Goal: Task Accomplishment & Management: Complete application form

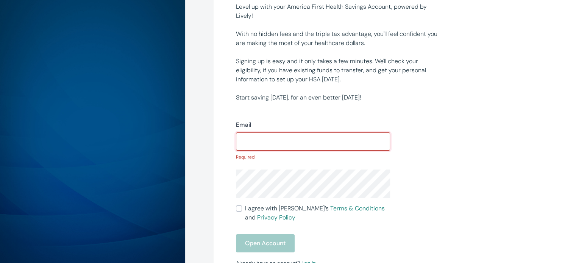
scroll to position [103, 0]
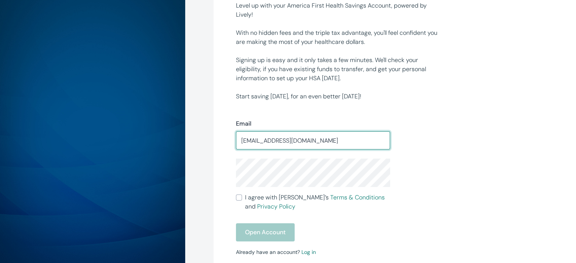
drag, startPoint x: 315, startPoint y: 141, endPoint x: 221, endPoint y: 145, distance: 94.1
click at [221, 145] on div "America First Health Savings Account, powered by Lively Level up with your Amer…" at bounding box center [394, 127] width 363 height 461
type input "[EMAIL_ADDRESS][DOMAIN_NAME]"
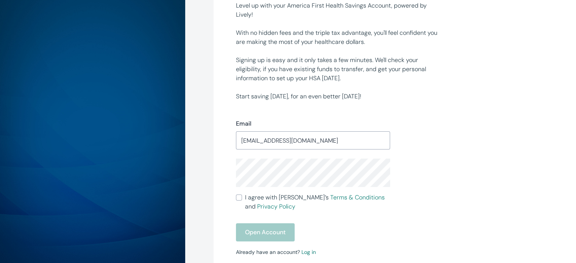
click at [293, 128] on div "Email [EMAIL_ADDRESS][DOMAIN_NAME] ​" at bounding box center [313, 134] width 154 height 30
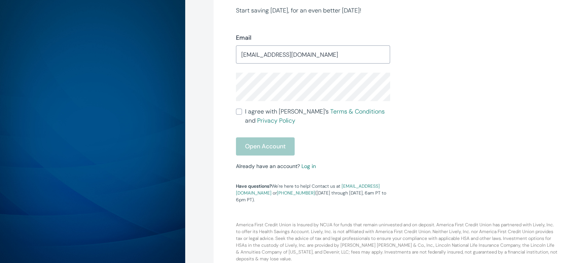
scroll to position [193, 0]
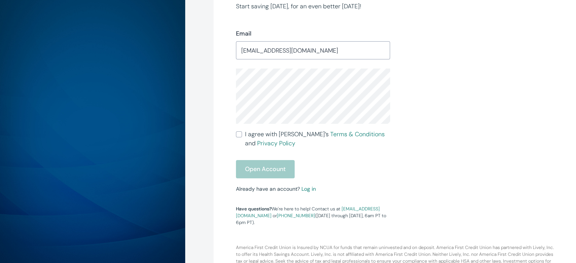
click at [285, 157] on form "Email [EMAIL_ADDRESS][DOMAIN_NAME] ​ I agree with Lively’s Terms & Conditions a…" at bounding box center [313, 103] width 154 height 149
click at [233, 137] on div "Email [EMAIL_ADDRESS][DOMAIN_NAME] ​ I agree with Lively’s Terms & Conditions a…" at bounding box center [308, 123] width 163 height 206
click at [235, 133] on div "Email [EMAIL_ADDRESS][DOMAIN_NAME] ​ I agree with Lively’s Terms & Conditions a…" at bounding box center [308, 123] width 163 height 206
click at [238, 133] on input "I agree with Lively’s Terms & Conditions and Privacy Policy" at bounding box center [239, 135] width 6 height 6
checkbox input "true"
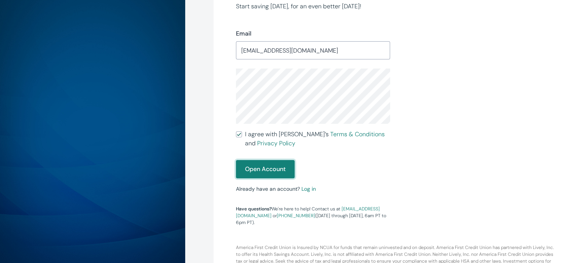
click at [262, 169] on button "Open Account" at bounding box center [265, 169] width 59 height 18
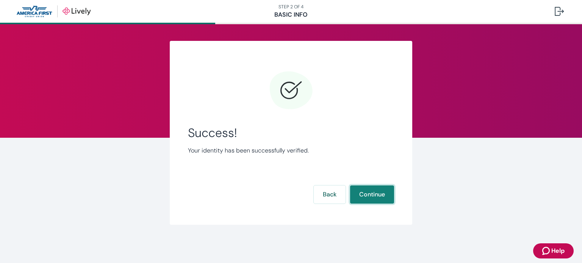
click at [374, 197] on button "Continue" at bounding box center [372, 195] width 44 height 18
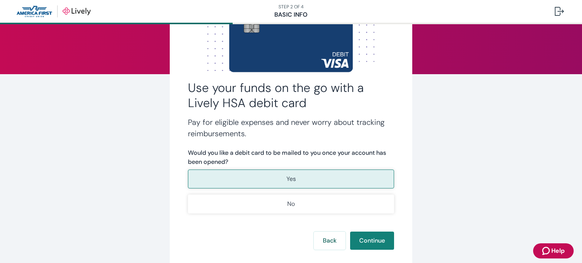
scroll to position [79, 0]
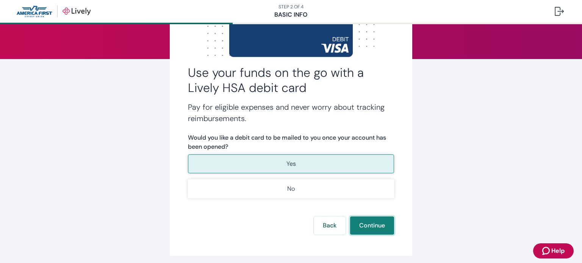
click at [377, 226] on button "Continue" at bounding box center [372, 226] width 44 height 18
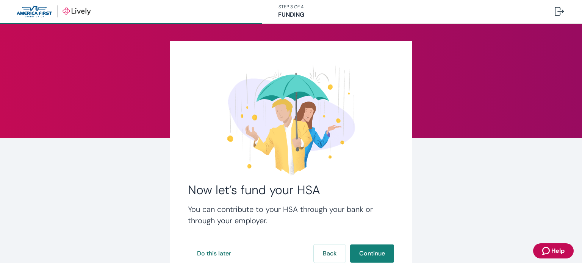
scroll to position [57, 0]
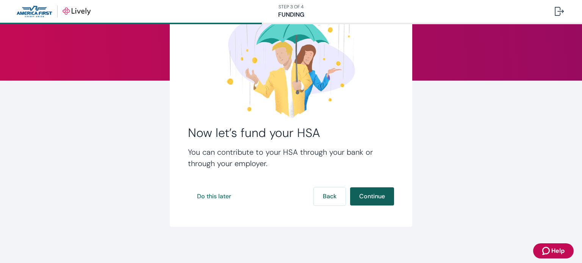
click at [366, 194] on button "Continue" at bounding box center [372, 197] width 44 height 18
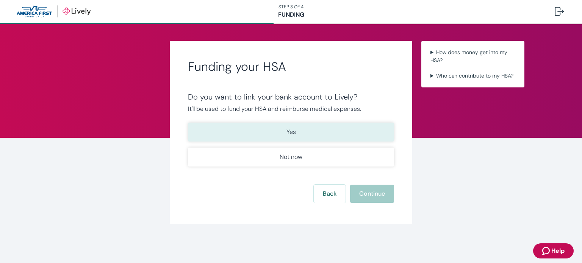
click at [302, 128] on button "Yes" at bounding box center [291, 132] width 206 height 19
click at [374, 194] on button "Continue" at bounding box center [372, 194] width 44 height 18
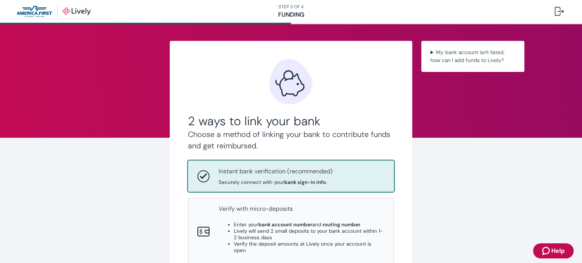
scroll to position [41, 0]
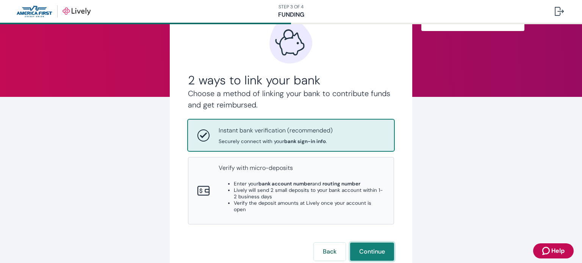
click at [375, 249] on button "Continue" at bounding box center [372, 252] width 44 height 18
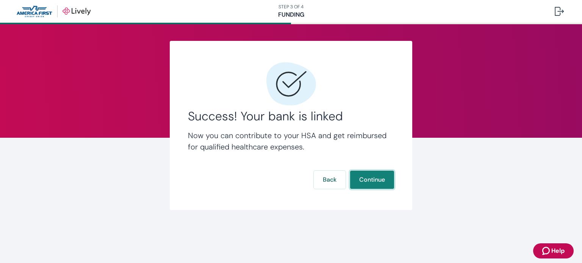
click at [385, 182] on button "Continue" at bounding box center [372, 180] width 44 height 18
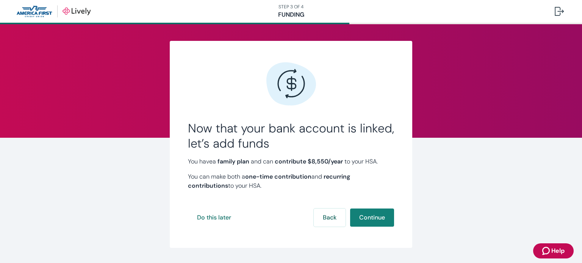
scroll to position [21, 0]
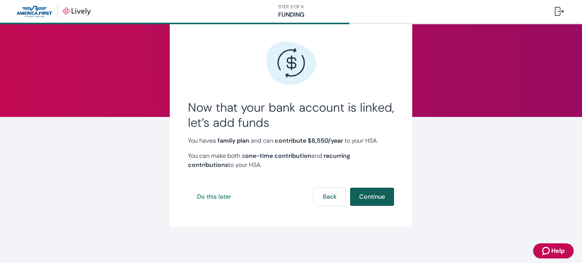
click at [379, 198] on button "Continue" at bounding box center [372, 197] width 44 height 18
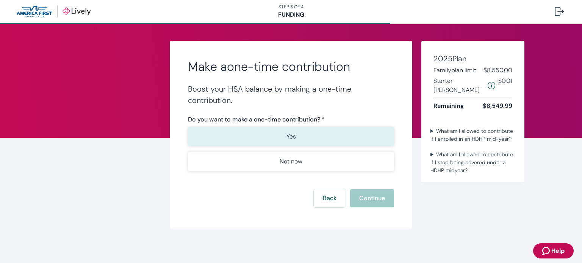
click at [337, 133] on button "Yes" at bounding box center [291, 136] width 206 height 19
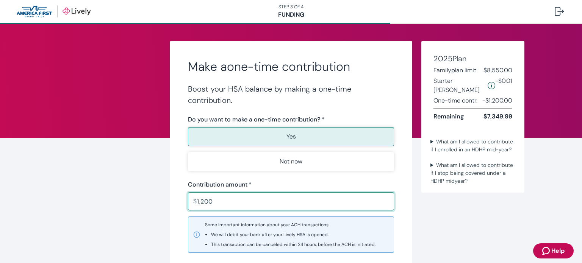
type input "1,200.00"
click at [489, 214] on div "Make a one-time contribution Boost your HSA balance by making a one-time contri…" at bounding box center [291, 185] width 582 height 323
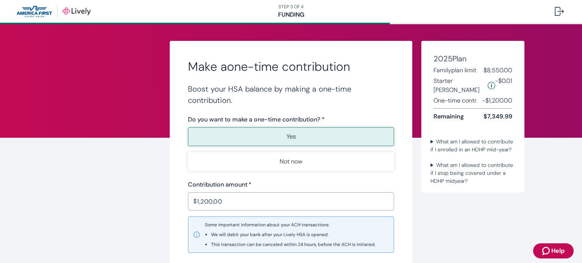
scroll to position [83, 0]
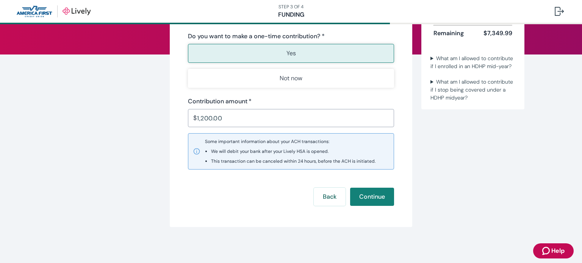
click at [374, 224] on div "Make a one-time contribution Boost your HSA balance by making a one-time contri…" at bounding box center [291, 93] width 243 height 270
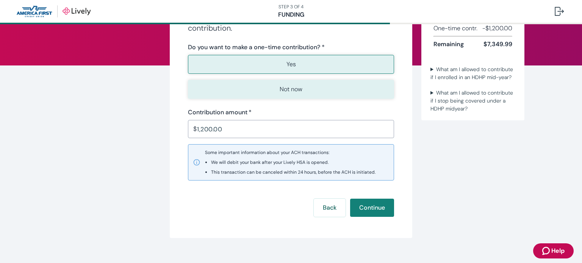
scroll to position [48, 0]
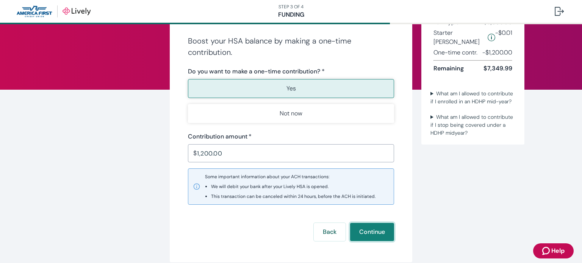
click at [370, 227] on button "Continue" at bounding box center [372, 232] width 44 height 18
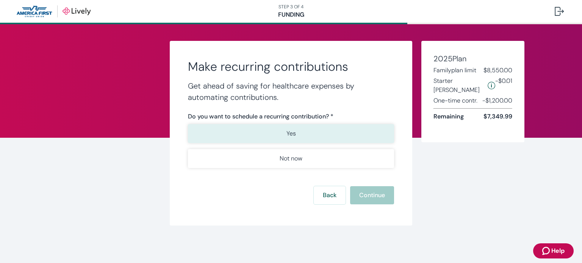
click at [317, 138] on button "Yes" at bounding box center [291, 133] width 206 height 19
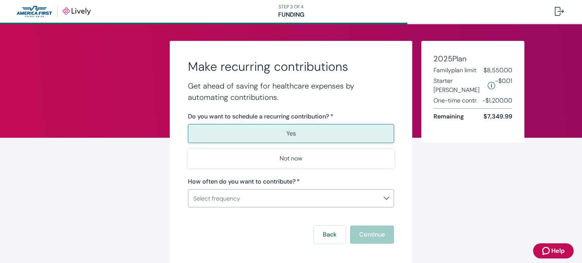
click at [333, 192] on body "STEP 3 OF 4 Funding Make recurring contributions Get ahead of saving for health…" at bounding box center [291, 131] width 582 height 263
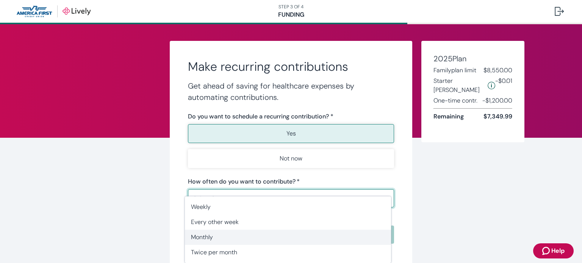
click at [237, 241] on span "Monthly" at bounding box center [288, 237] width 194 height 9
type input "Monthly"
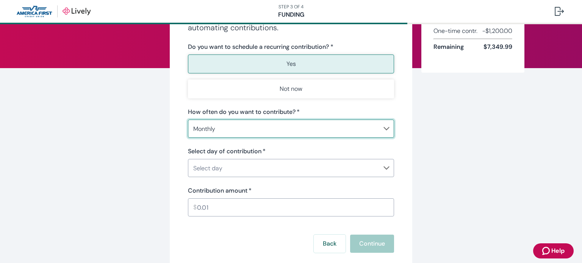
scroll to position [79, 0]
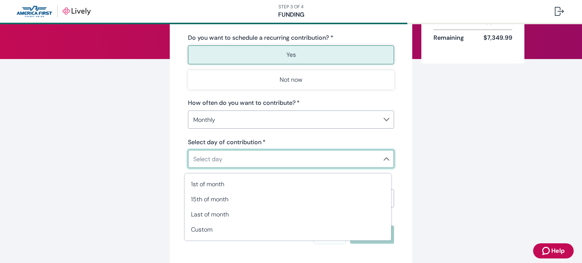
click at [337, 159] on body "STEP 3 OF 4 Funding Make recurring contributions Get ahead of saving for health…" at bounding box center [291, 131] width 582 height 263
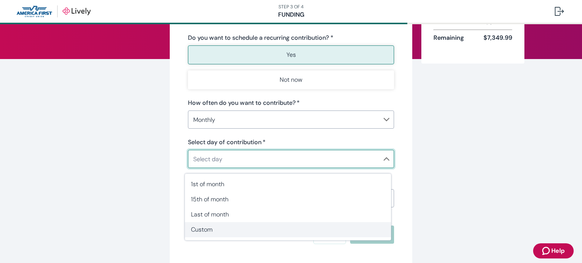
click at [287, 227] on span "Custom" at bounding box center [288, 230] width 194 height 9
type input "Monthly"
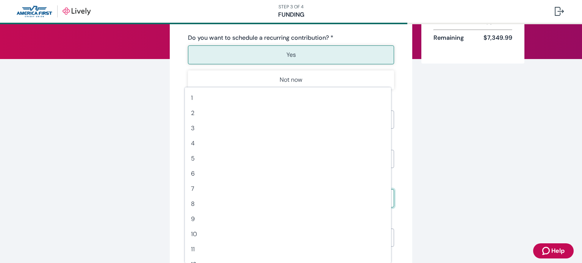
click at [301, 197] on body "STEP 3 OF 4 Funding Make recurring contributions Get ahead of saving for health…" at bounding box center [291, 131] width 582 height 263
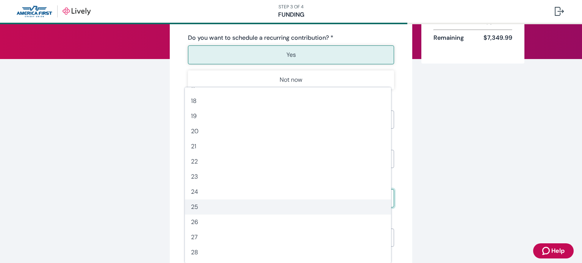
click at [252, 206] on span "25" at bounding box center [288, 207] width 194 height 9
type input "25"
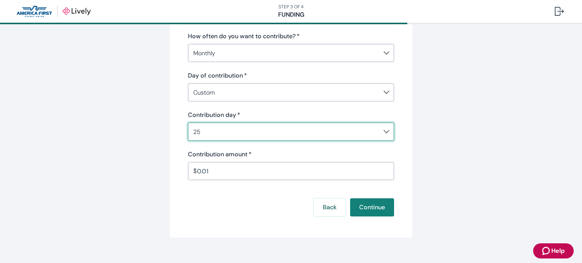
scroll to position [155, 0]
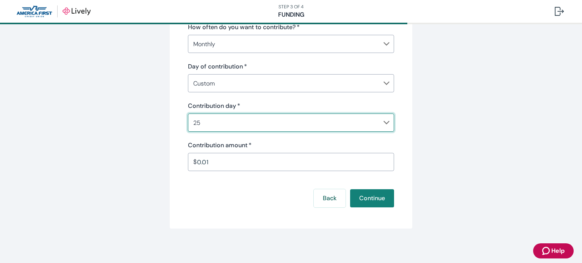
click at [281, 166] on input "0.01" at bounding box center [295, 162] width 197 height 15
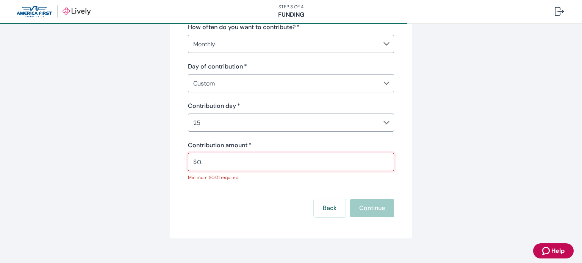
type input "0"
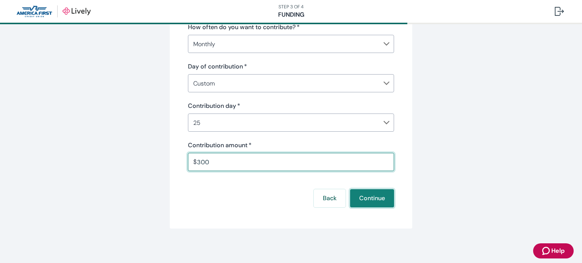
type input "300.00"
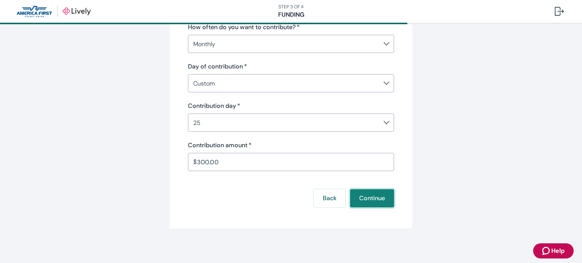
click at [383, 200] on button "Continue" at bounding box center [372, 199] width 44 height 18
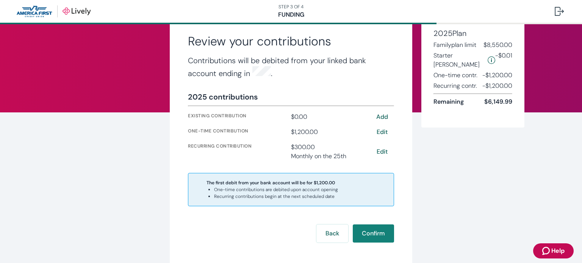
scroll to position [26, 0]
click at [380, 150] on button "Edit" at bounding box center [382, 151] width 24 height 9
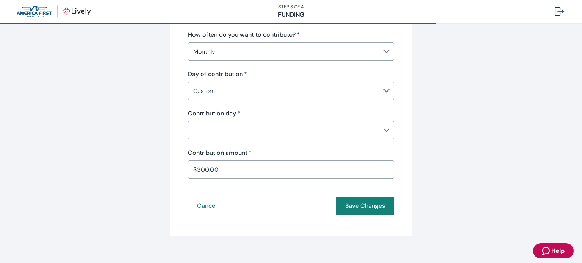
scroll to position [144, 0]
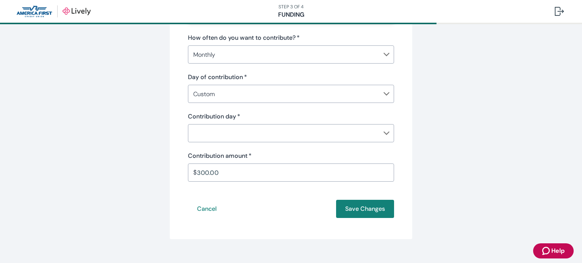
click at [242, 133] on body "STEP 3 OF 4 Funding Edit recurring contributions Get ahead of saving for health…" at bounding box center [291, 131] width 582 height 263
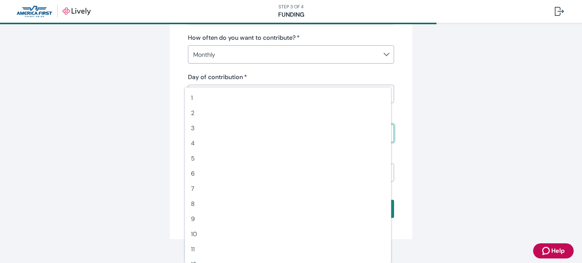
click at [343, 69] on div at bounding box center [291, 131] width 582 height 263
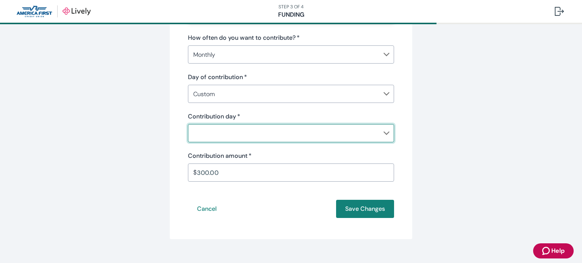
scroll to position [119, 0]
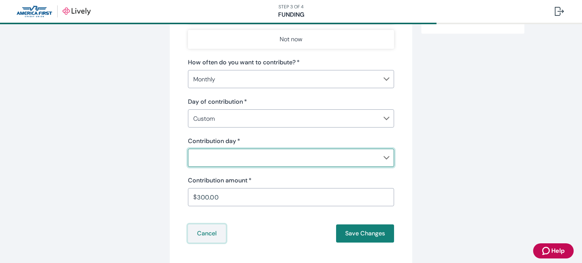
click at [201, 236] on button "Cancel" at bounding box center [207, 234] width 38 height 18
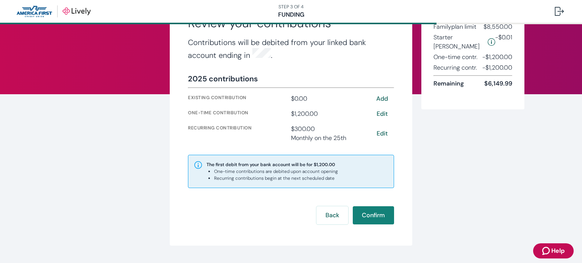
scroll to position [41, 0]
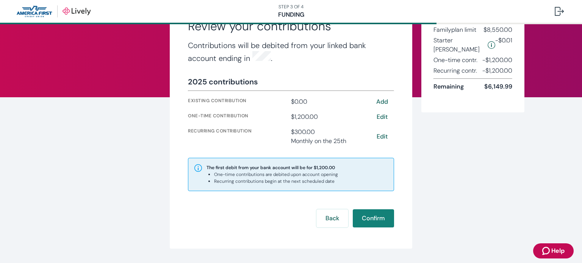
click at [380, 113] on button "Edit" at bounding box center [382, 117] width 24 height 9
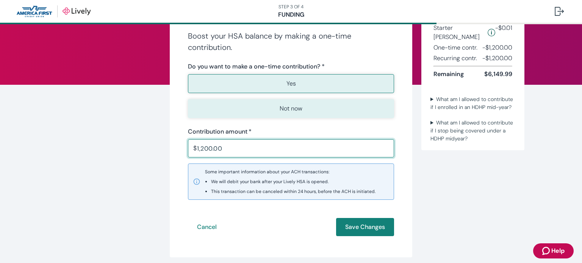
scroll to position [54, 0]
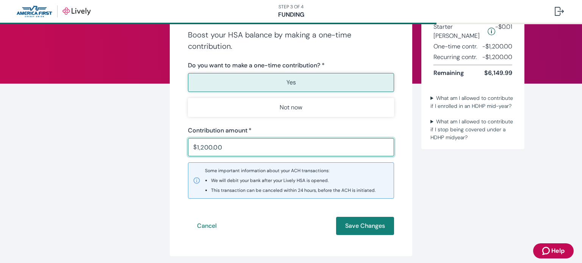
drag, startPoint x: 235, startPoint y: 153, endPoint x: 161, endPoint y: 147, distance: 74.5
click at [161, 147] on div "Edit one-time contribution Boost your HSA balance by making a one-time contribu…" at bounding box center [291, 122] width 364 height 270
type input "900.00"
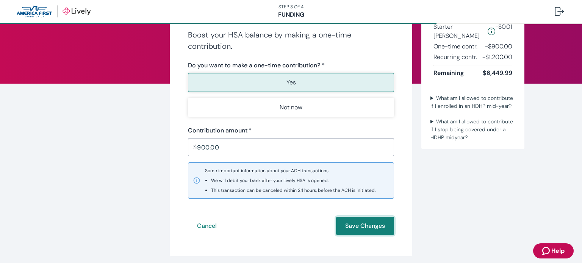
click at [363, 230] on button "Save Changes" at bounding box center [365, 226] width 58 height 18
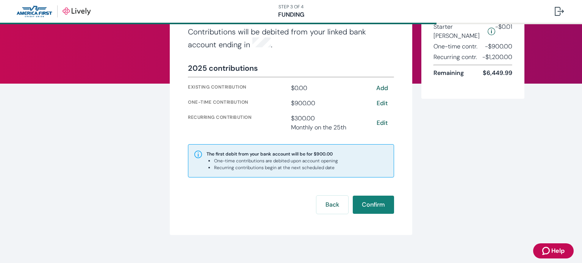
scroll to position [61, 0]
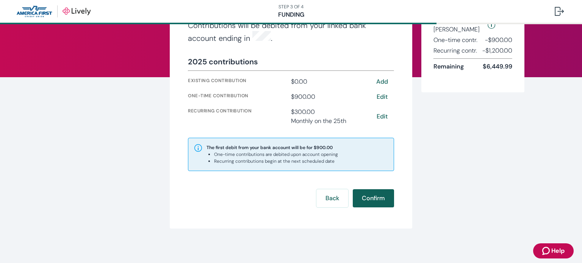
click at [371, 197] on button "Confirm" at bounding box center [373, 199] width 41 height 18
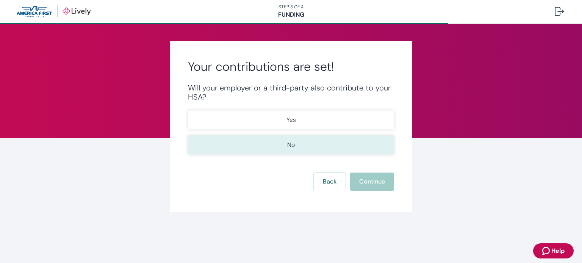
click at [314, 144] on button "No" at bounding box center [291, 145] width 206 height 19
click at [380, 185] on button "Continue" at bounding box center [372, 182] width 44 height 18
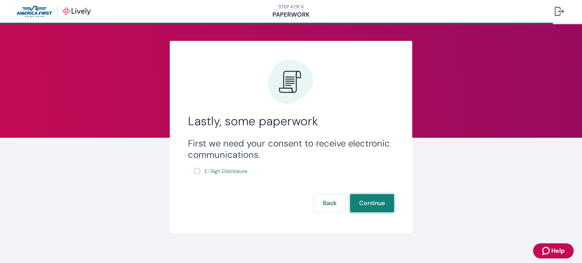
click at [371, 210] on button "Continue" at bounding box center [372, 203] width 44 height 18
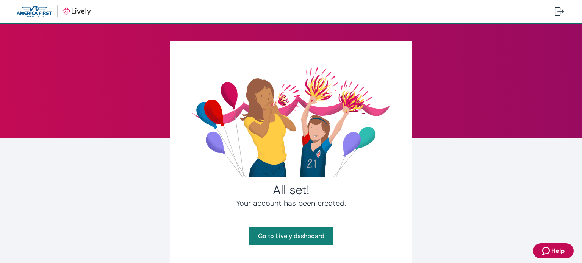
click at [199, 172] on div at bounding box center [291, 121] width 206 height 124
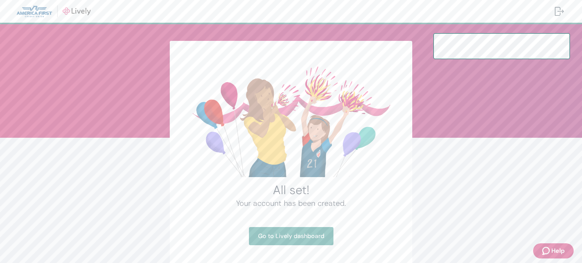
scroll to position [37, 0]
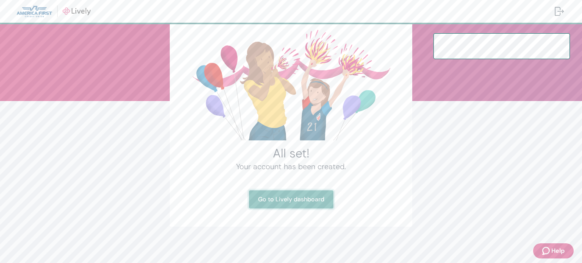
click at [311, 202] on link "Go to Lively dashboard" at bounding box center [291, 200] width 85 height 18
